Goal: Task Accomplishment & Management: Use online tool/utility

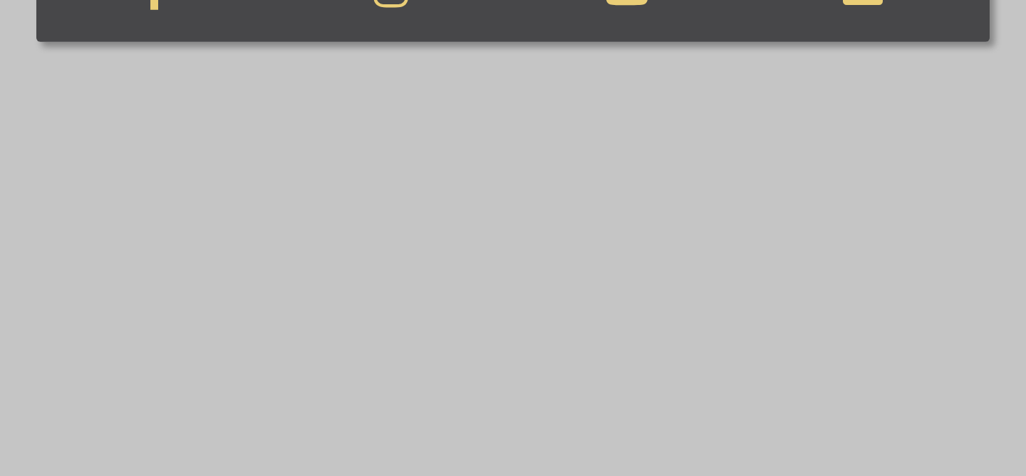
scroll to position [790, 0]
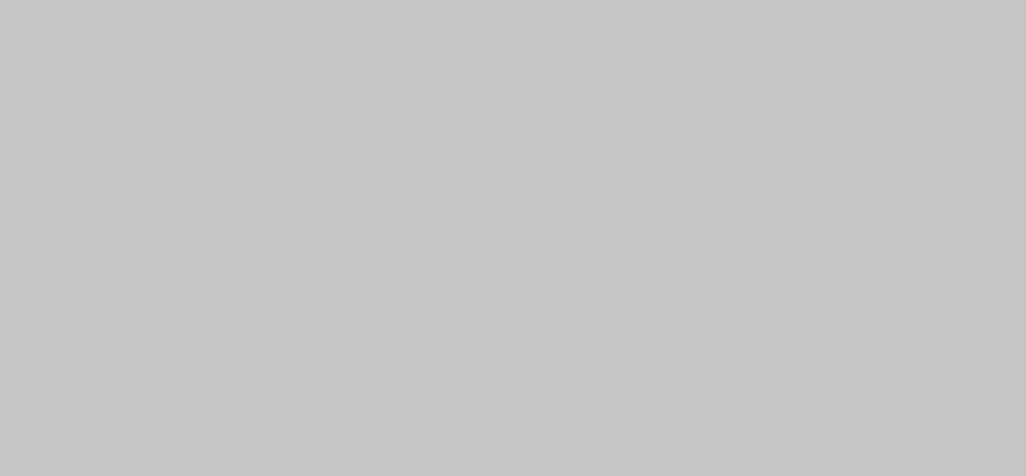
scroll to position [1598, 0]
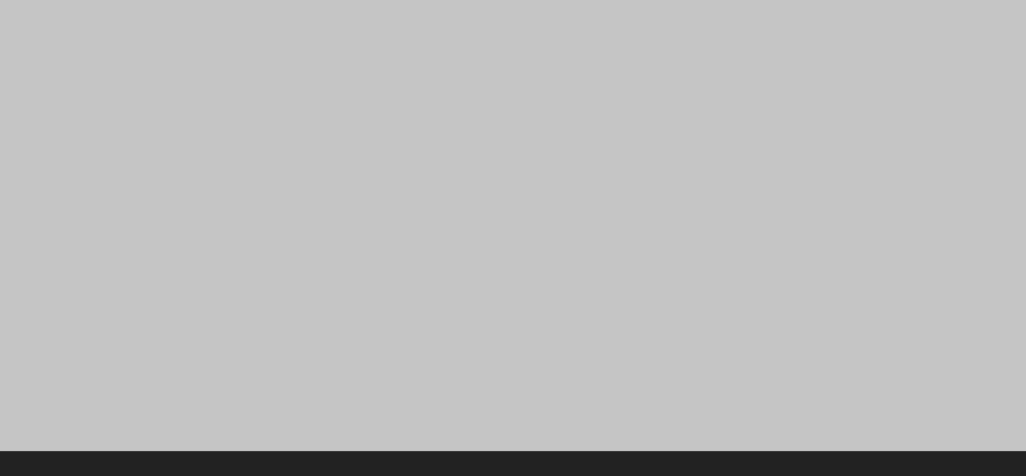
scroll to position [1609, 0]
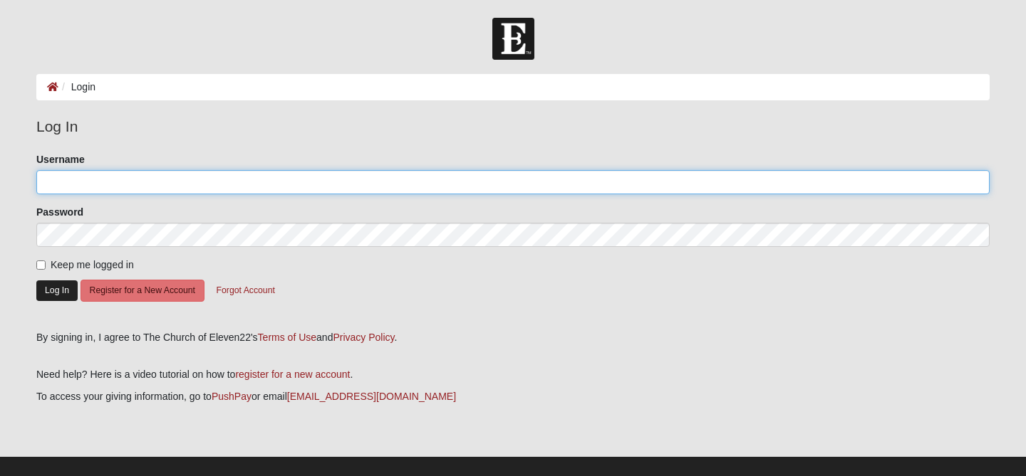
type input "Heathergonzalez"
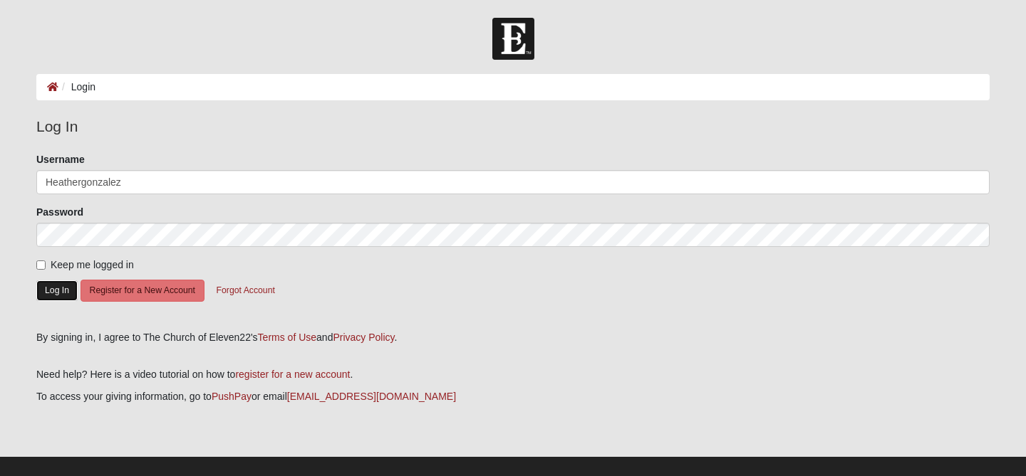
click at [53, 291] on button "Log In" at bounding box center [56, 291] width 41 height 21
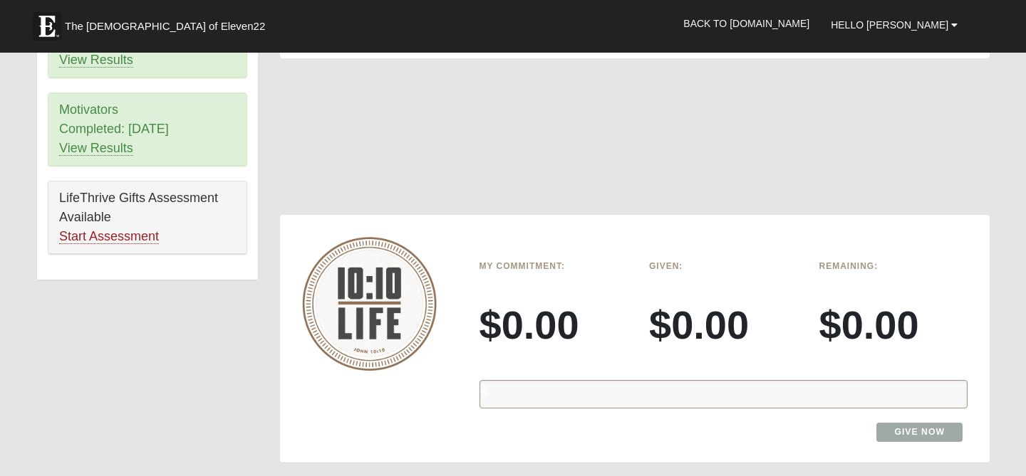
scroll to position [883, 0]
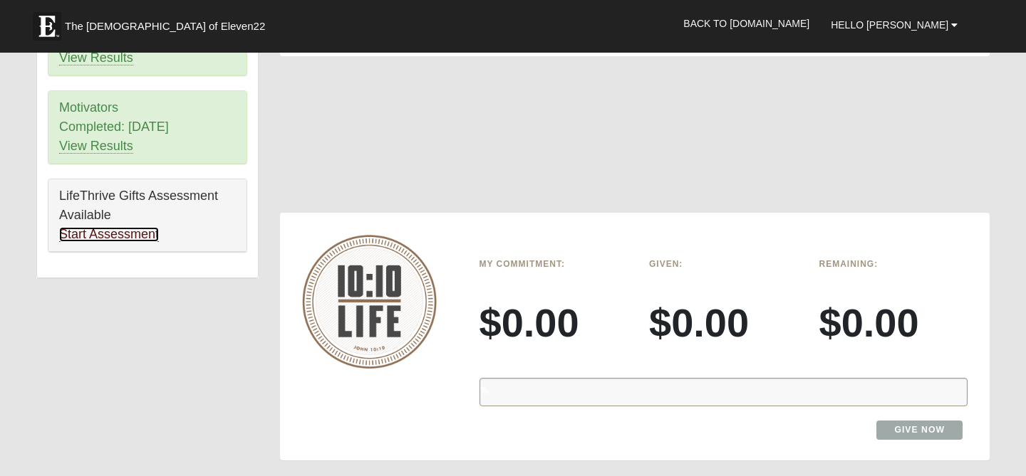
click at [154, 232] on link "Start Assessment" at bounding box center [109, 234] width 100 height 15
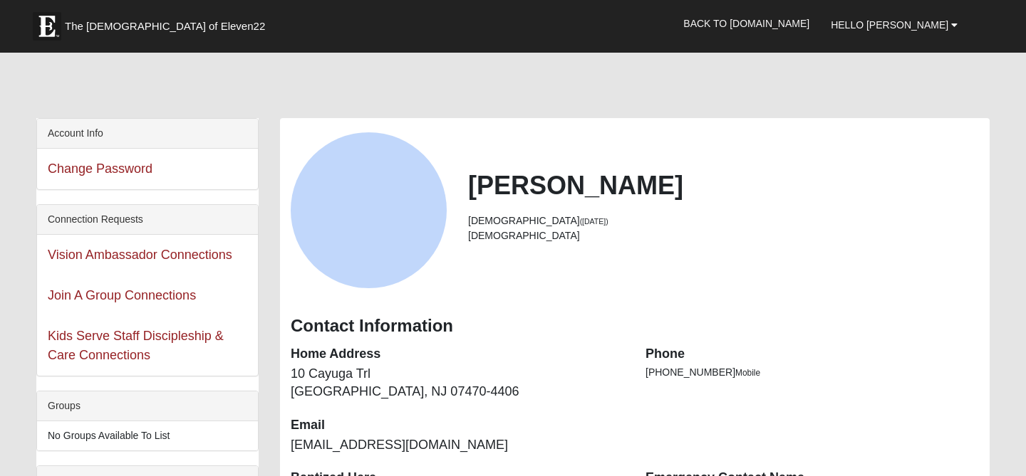
scroll to position [883, 0]
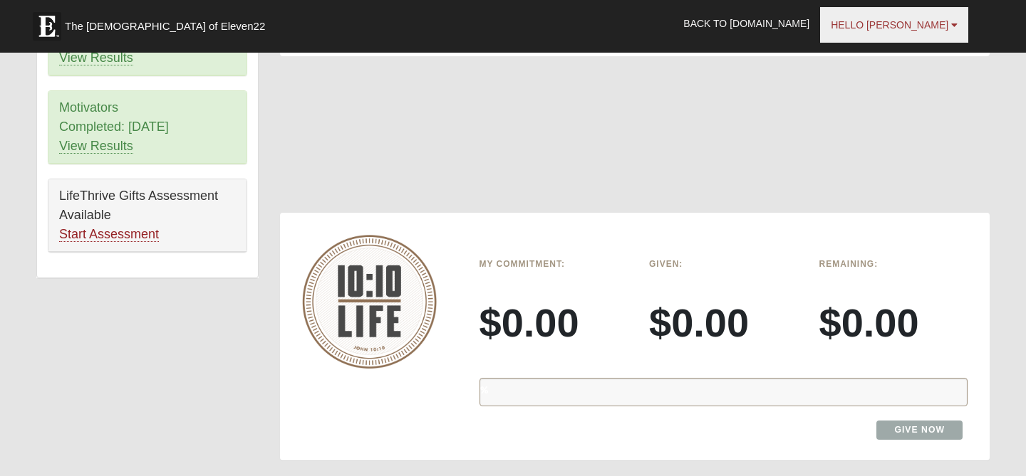
click at [916, 17] on link "Hello [PERSON_NAME]" at bounding box center [894, 25] width 148 height 36
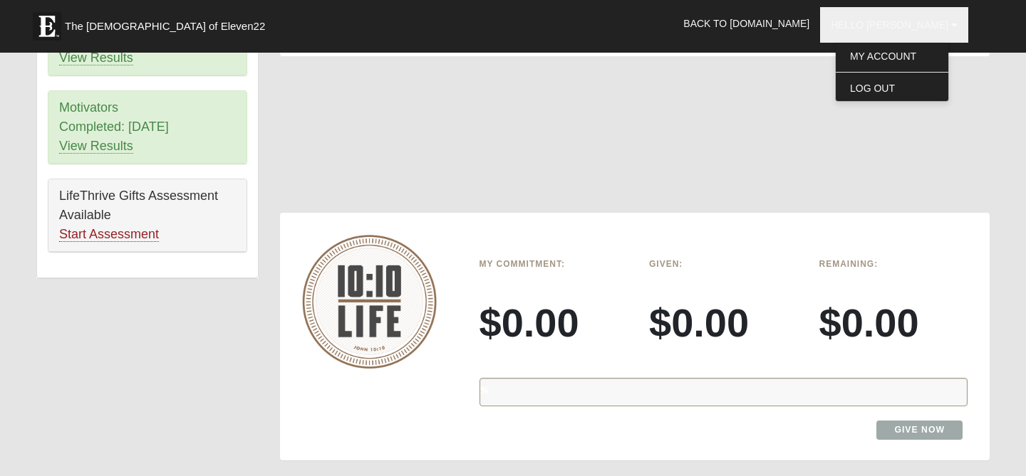
click at [761, 151] on div at bounding box center [634, 142] width 709 height 142
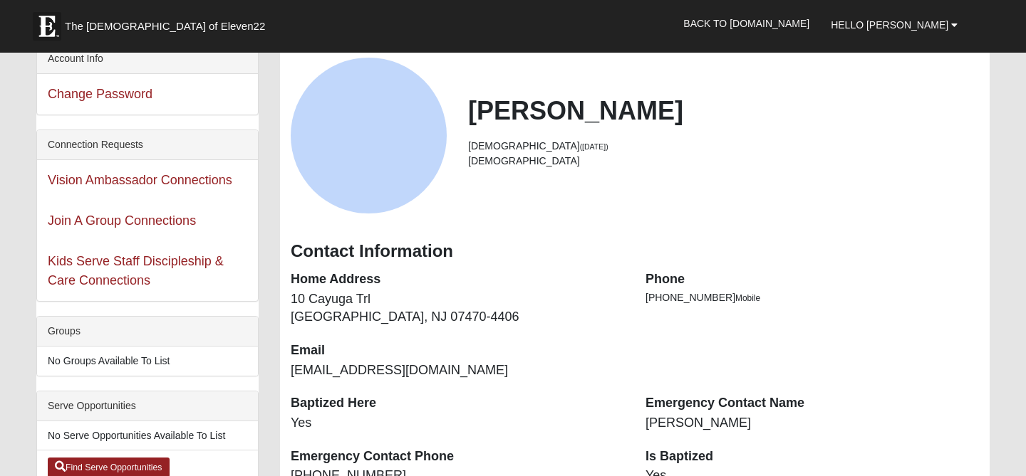
scroll to position [0, 0]
